Goal: Navigation & Orientation: Go to known website

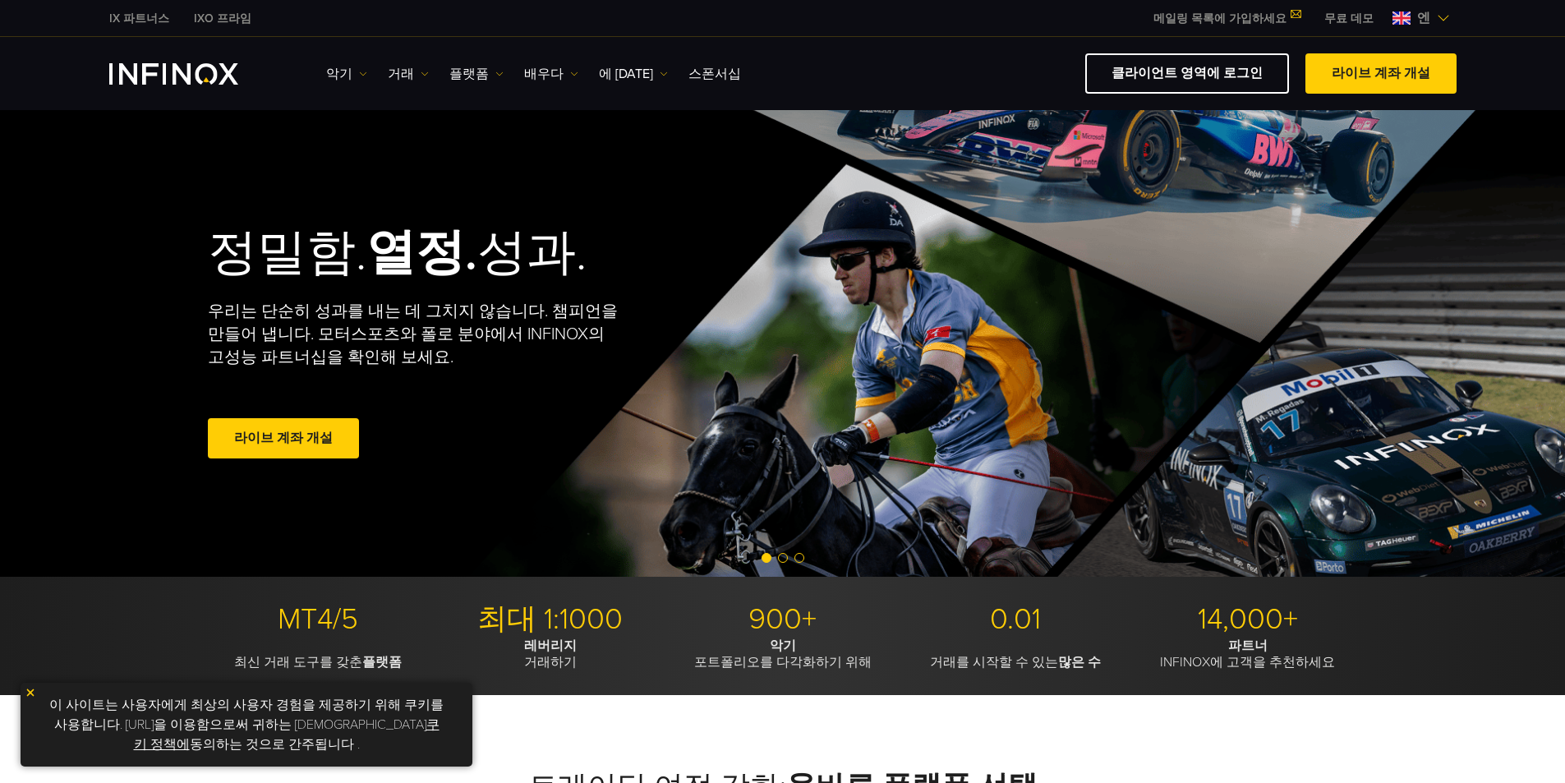
click at [1438, 19] on img at bounding box center [1443, 18] width 13 height 13
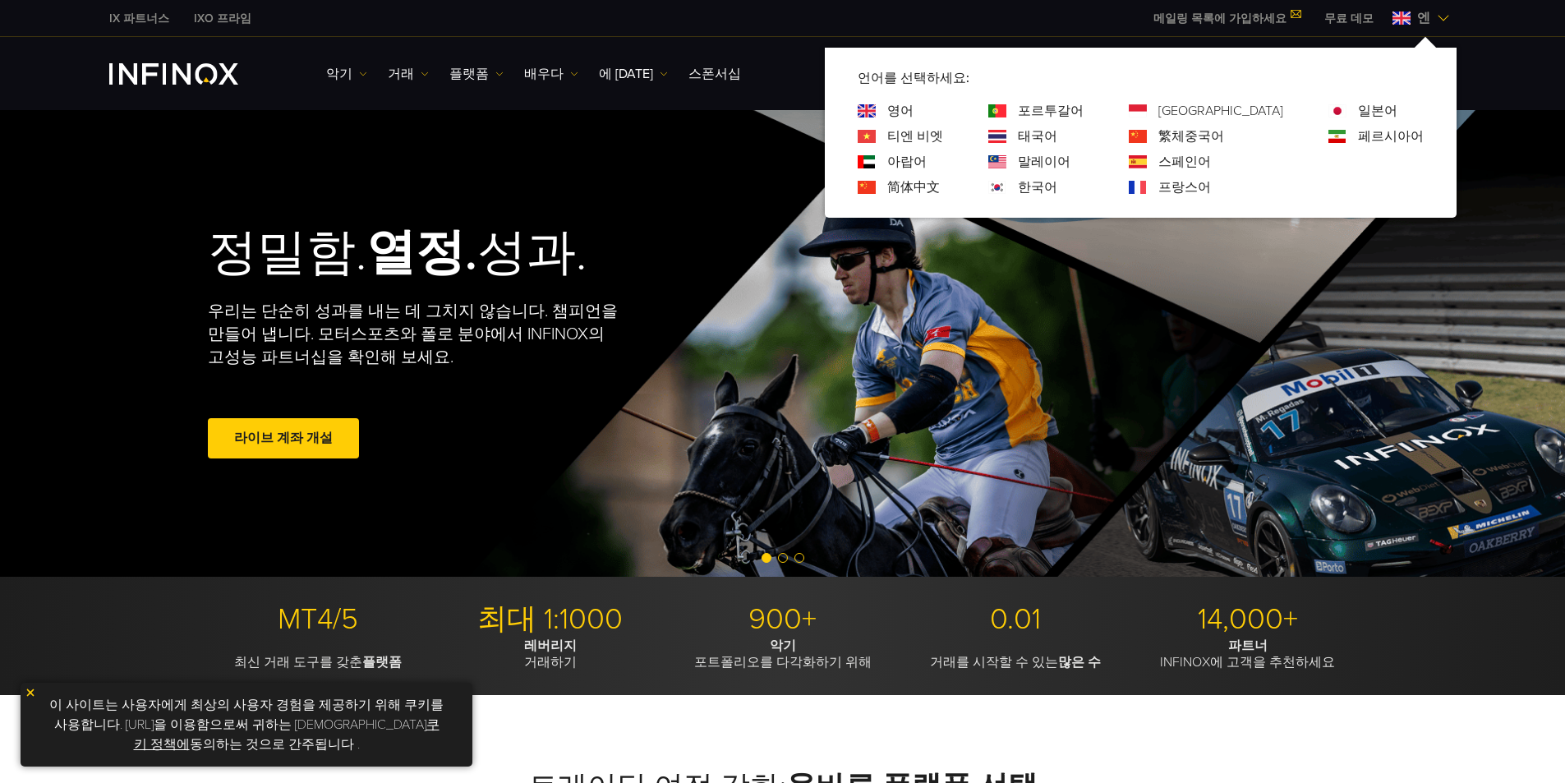
click at [1058, 188] on font "한국어" at bounding box center [1037, 187] width 39 height 16
